Goal: Book appointment/travel/reservation

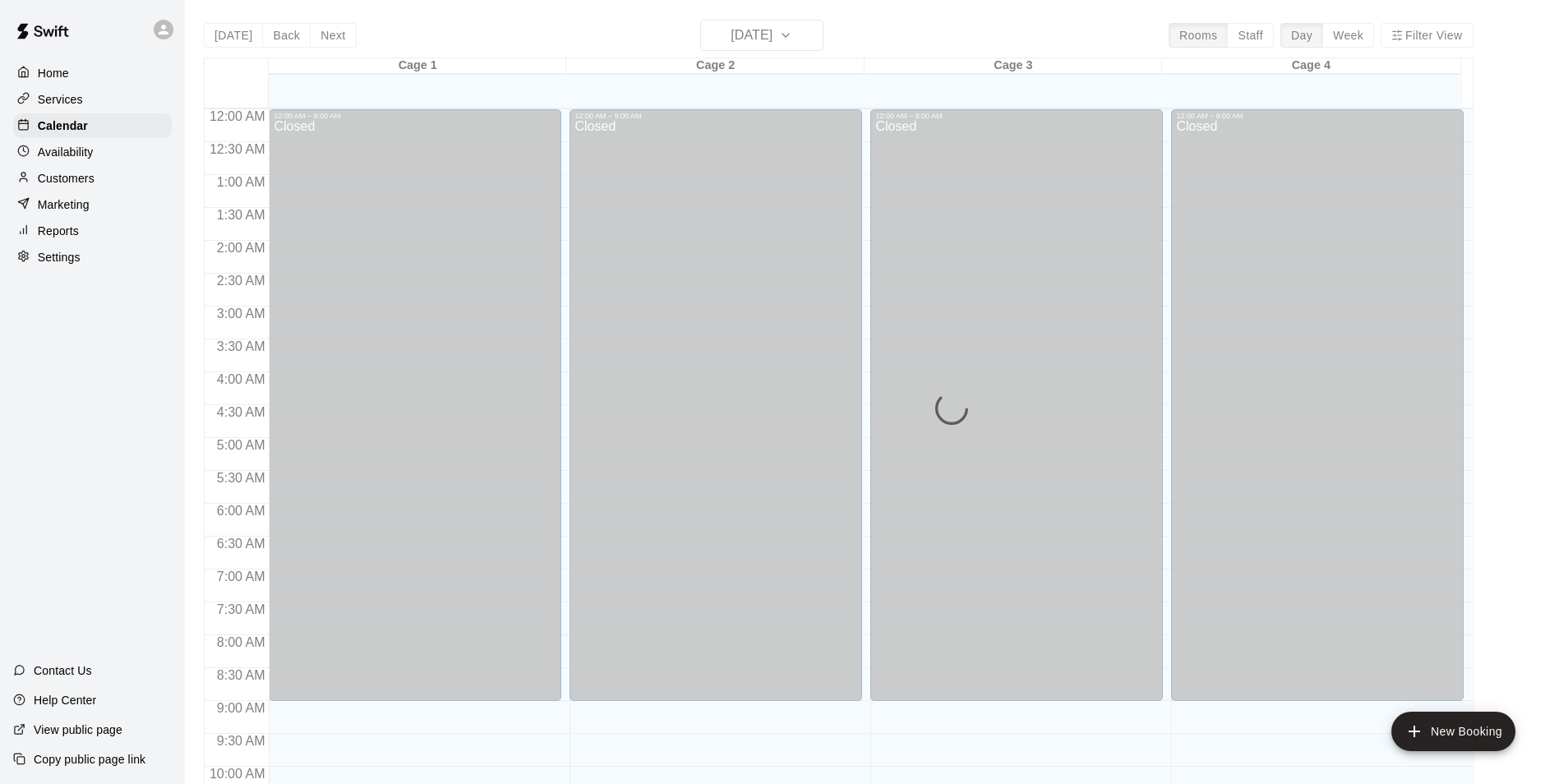
scroll to position [624, 0]
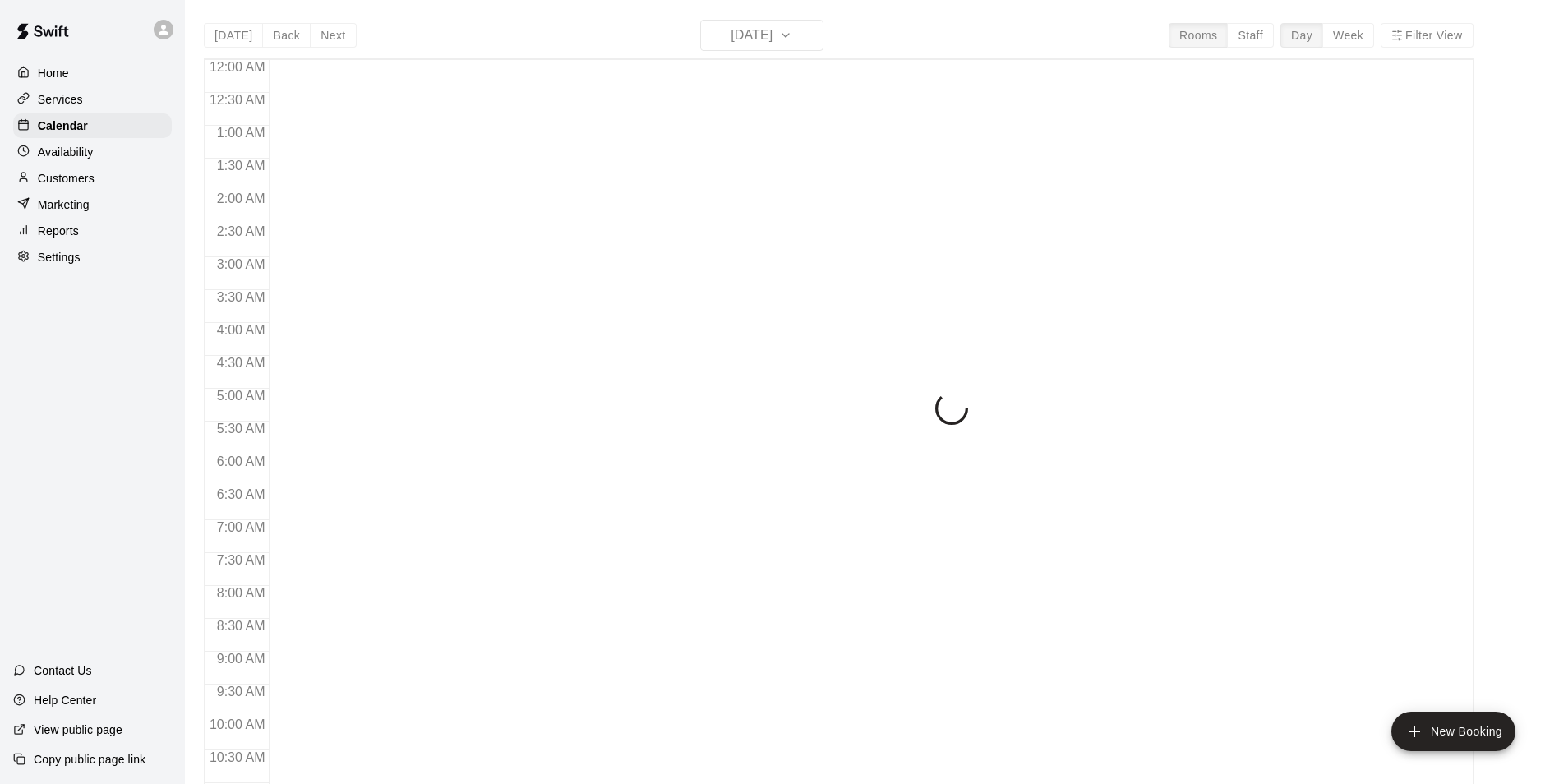
scroll to position [835, 0]
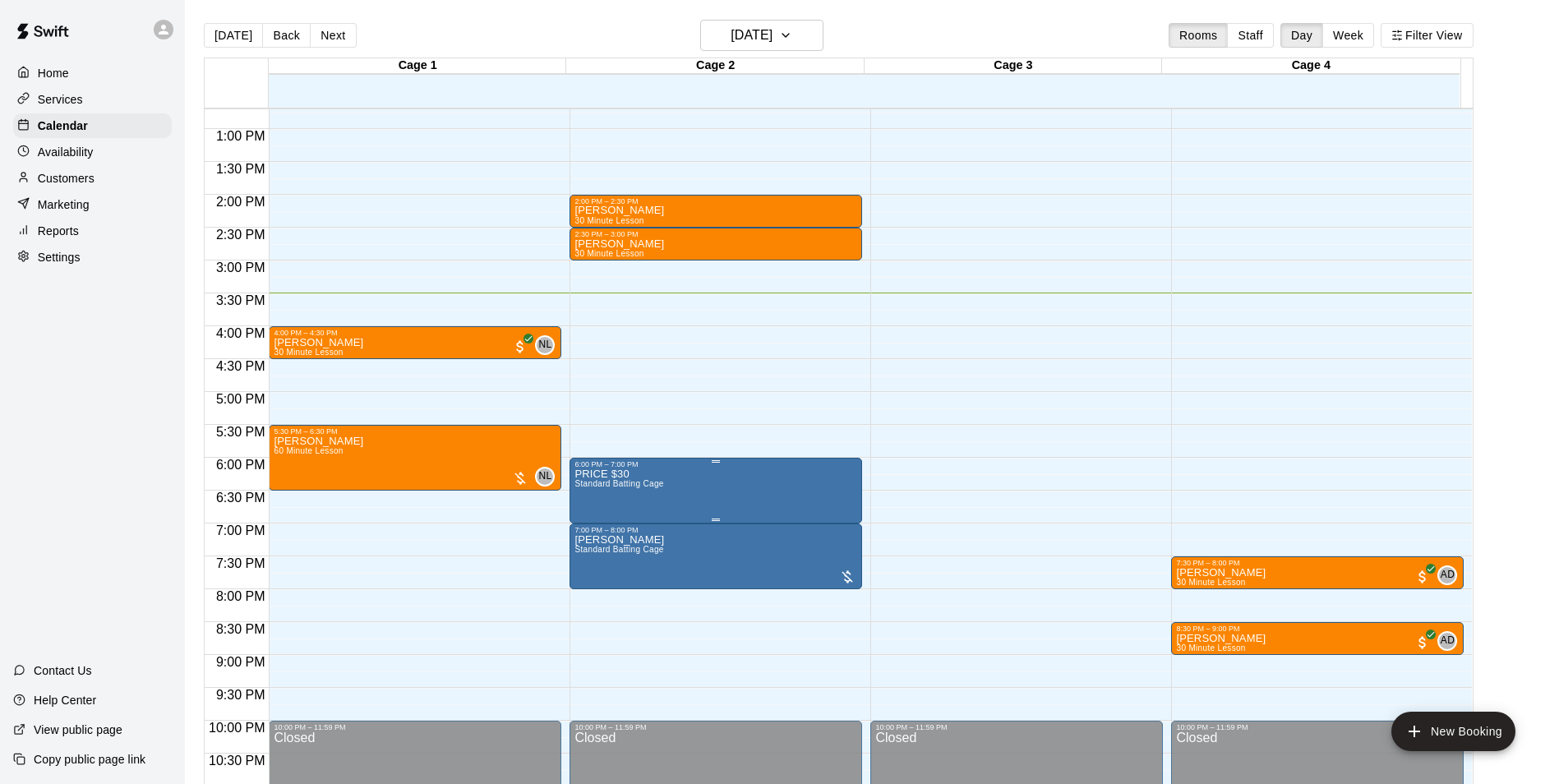
drag, startPoint x: 670, startPoint y: 482, endPoint x: 664, endPoint y: 514, distance: 32.6
click at [597, 492] on icon "edit" at bounding box center [589, 487] width 19 height 19
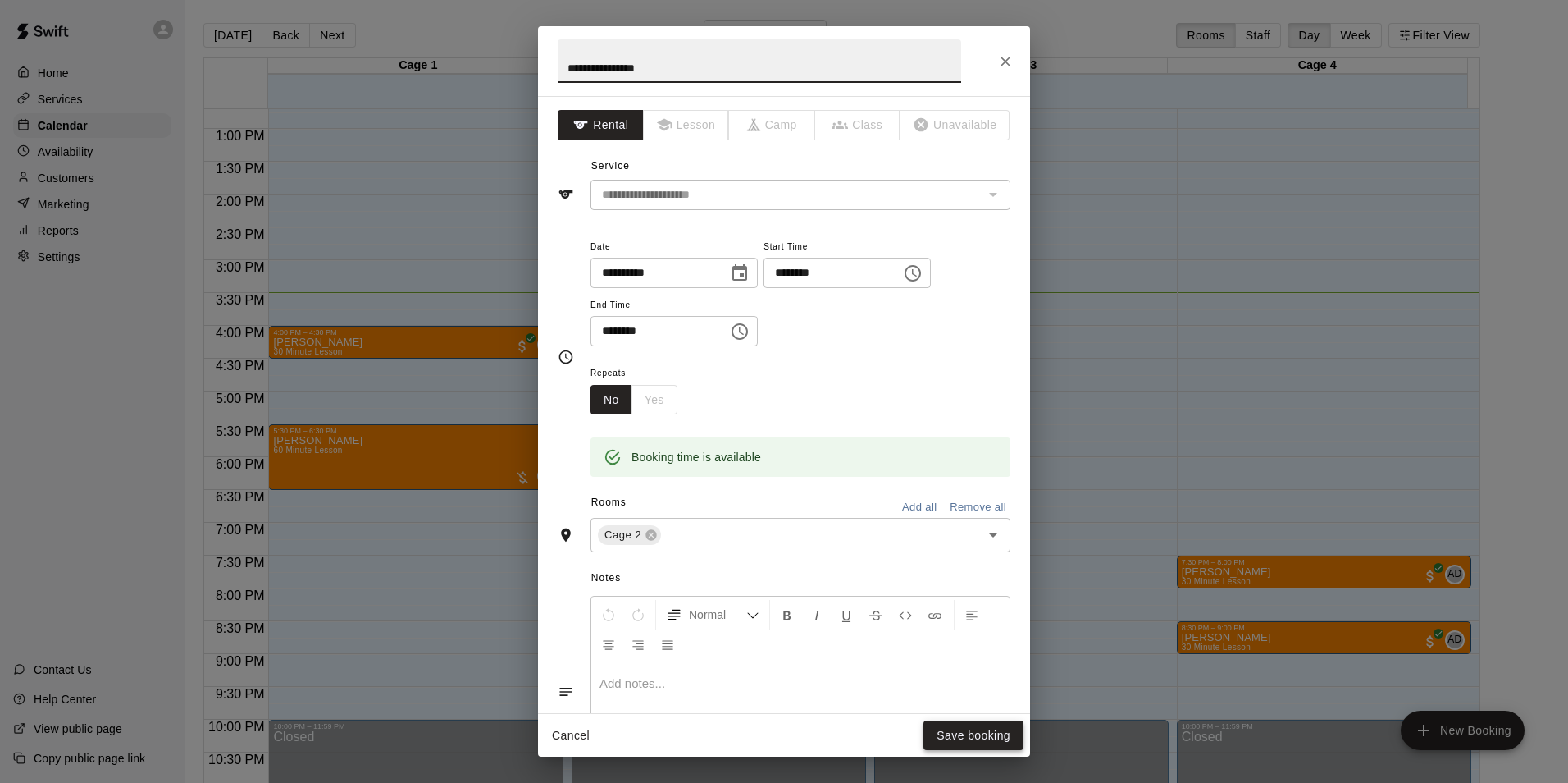
type input "**********"
click at [949, 730] on button "Save booking" at bounding box center [973, 735] width 100 height 31
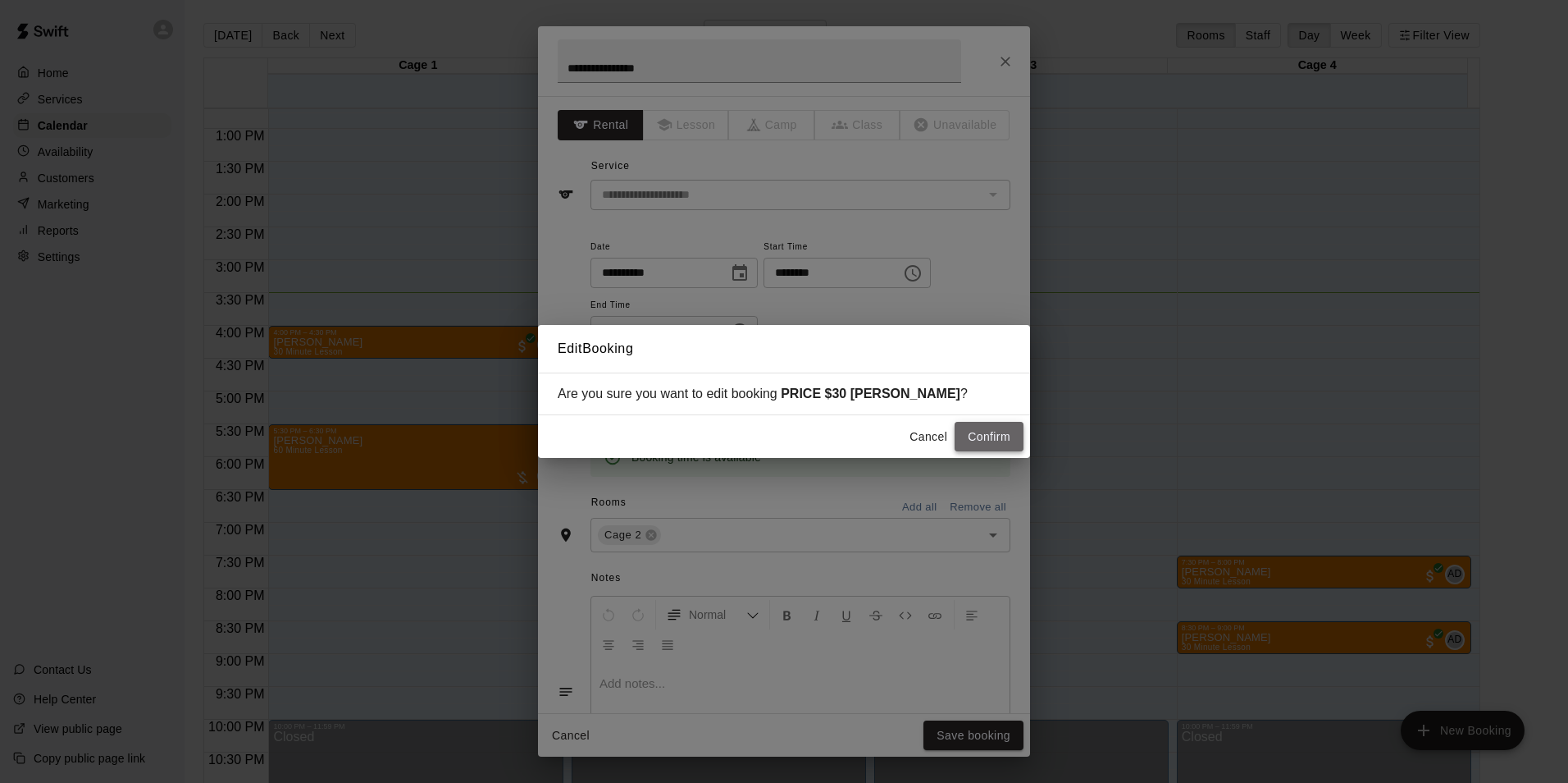
click at [995, 438] on button "Confirm" at bounding box center [989, 436] width 69 height 31
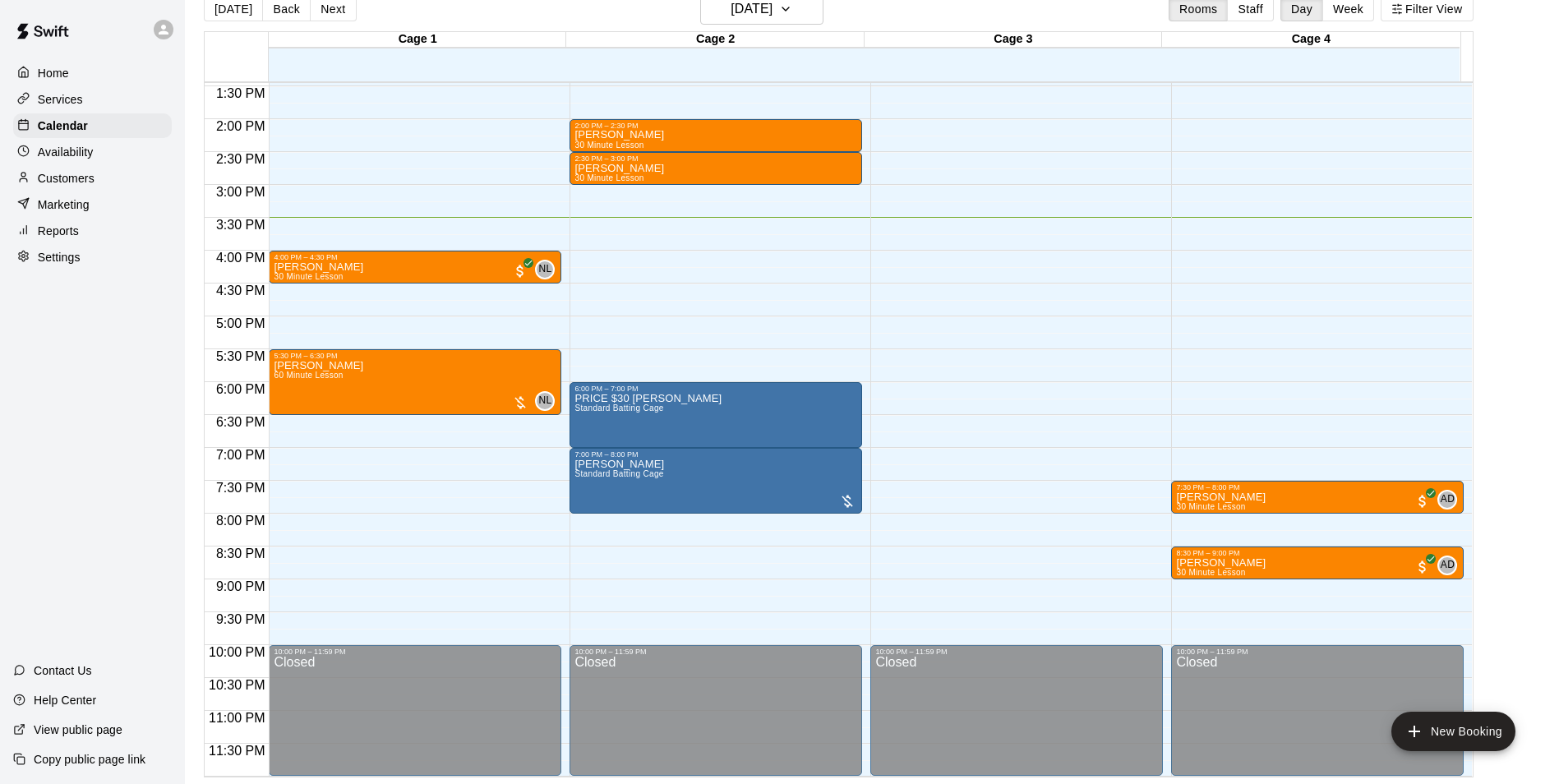
scroll to position [886, 0]
